Goal: Task Accomplishment & Management: Manage account settings

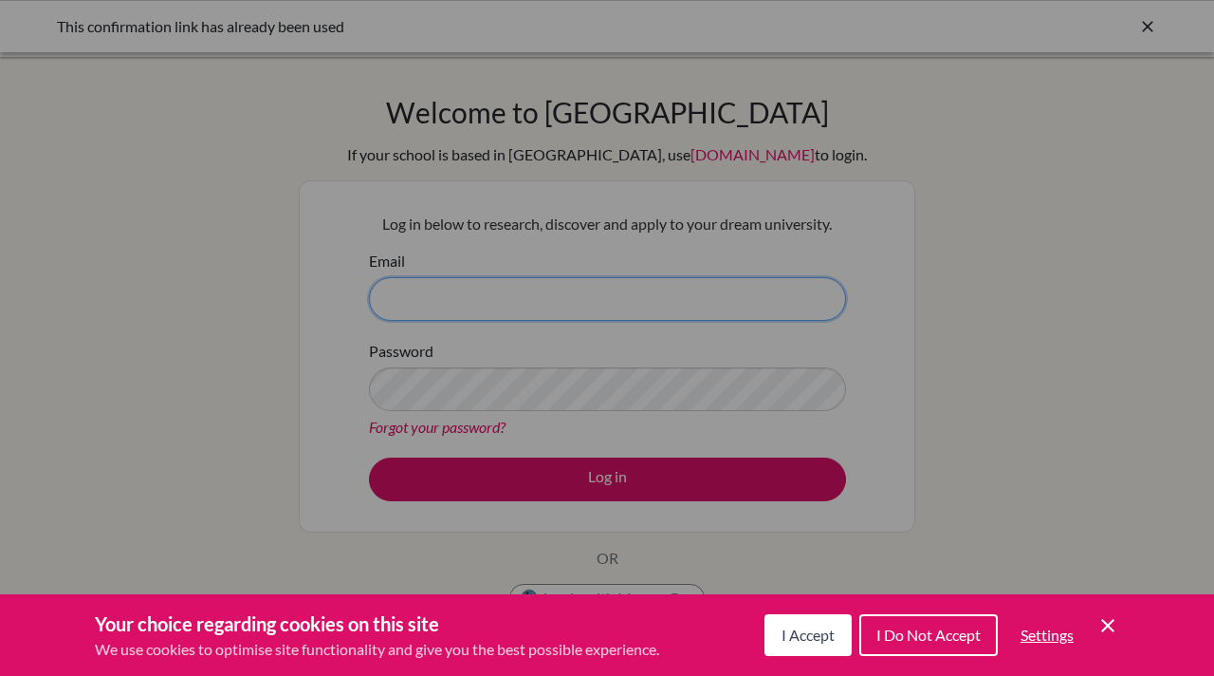
type input "[EMAIL_ADDRESS][DOMAIN_NAME]"
click at [811, 645] on button "I Accept" at bounding box center [808, 635] width 87 height 42
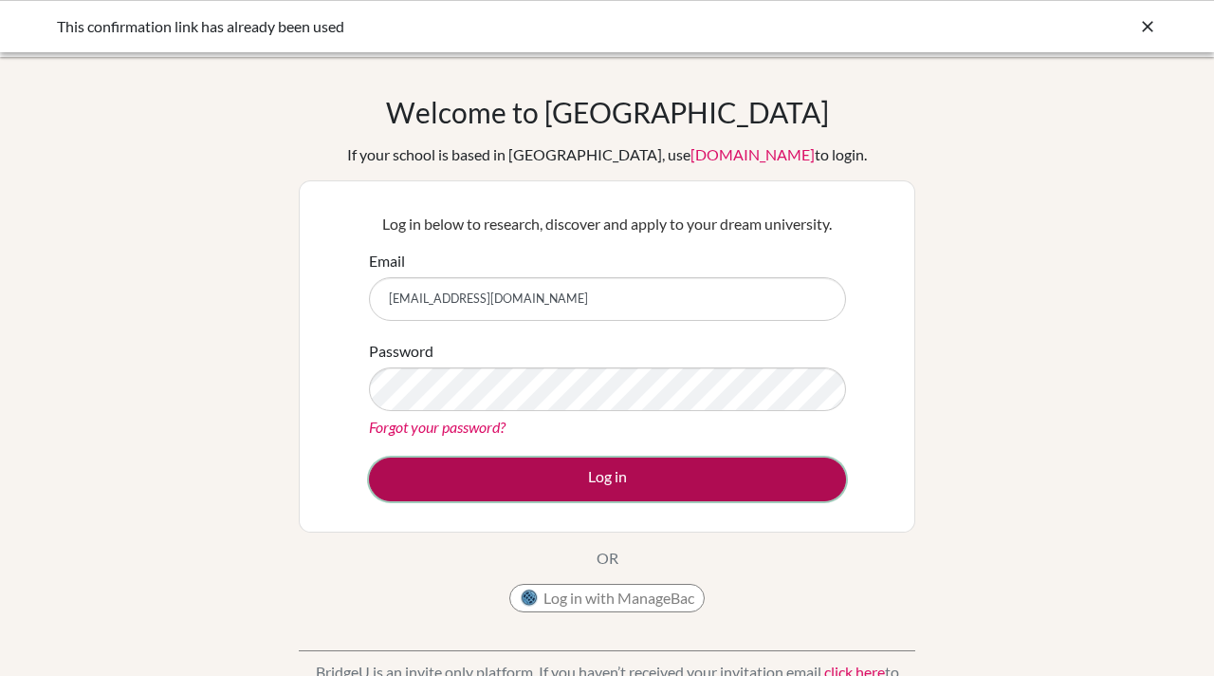
click at [725, 479] on button "Log in" at bounding box center [607, 479] width 477 height 44
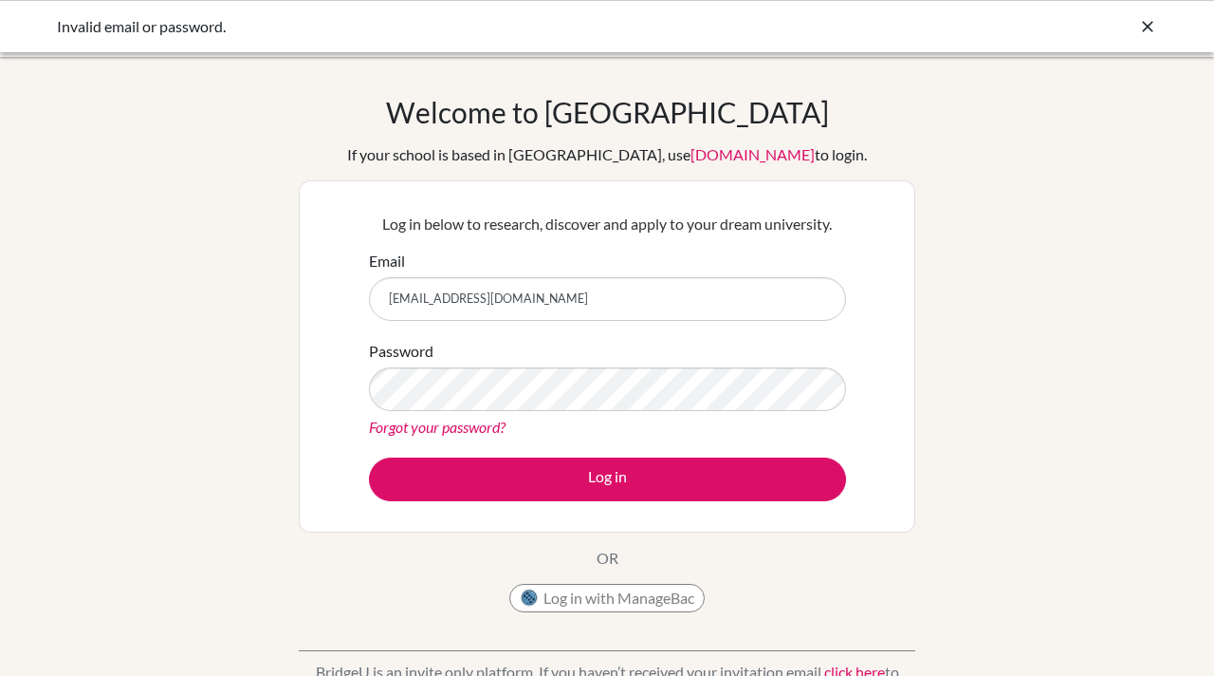
click at [592, 432] on div "Forgot your password?" at bounding box center [607, 427] width 477 height 23
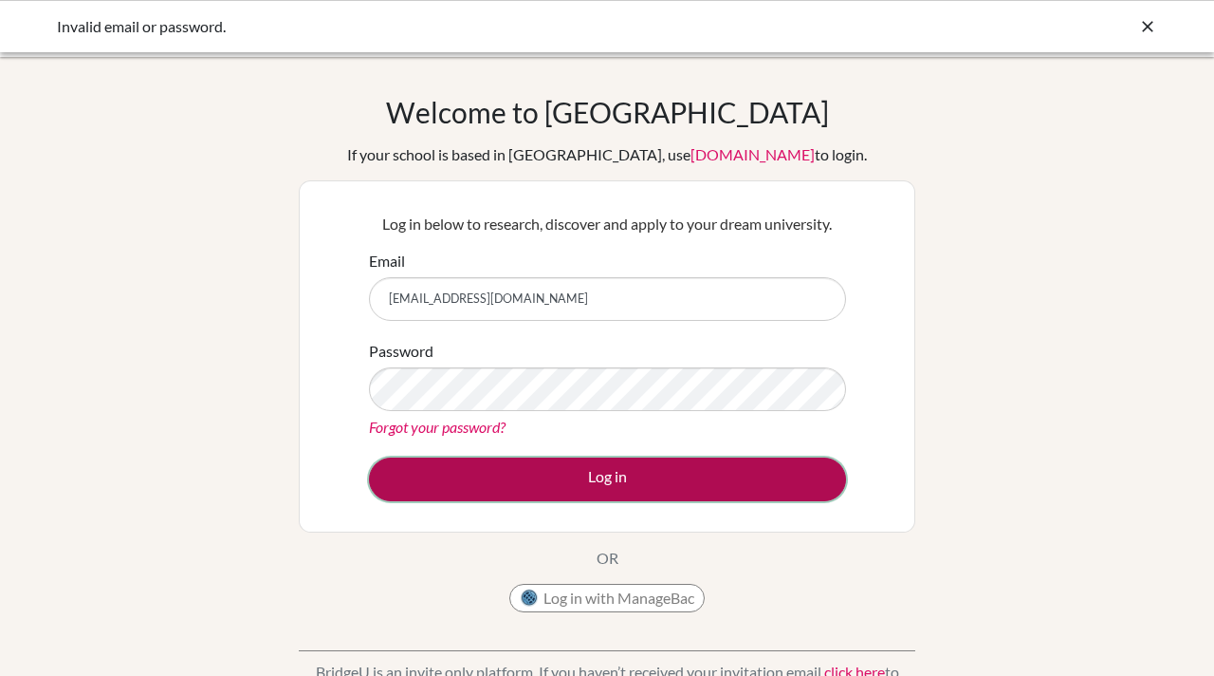
click at [552, 462] on button "Log in" at bounding box center [607, 479] width 477 height 44
